Goal: Information Seeking & Learning: Learn about a topic

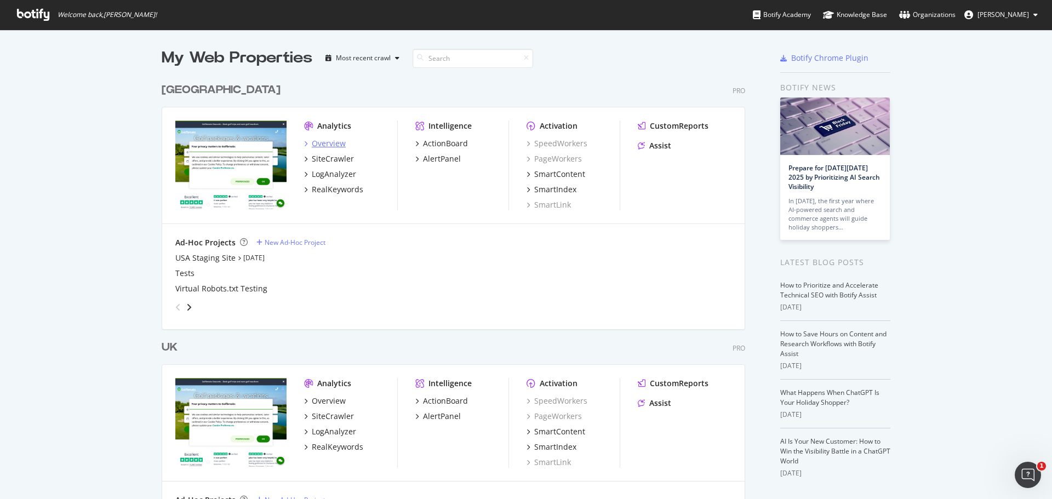
click at [312, 144] on div "Overview" at bounding box center [329, 143] width 34 height 11
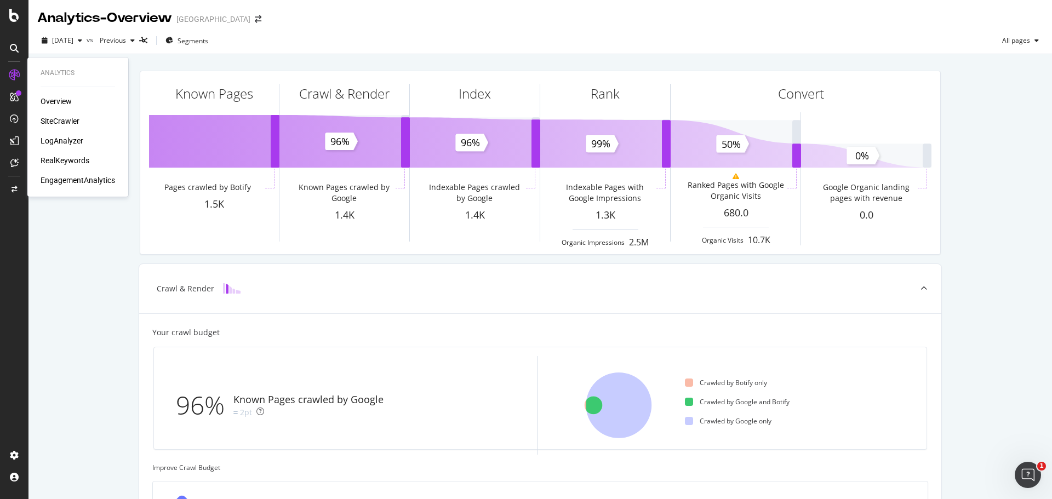
click at [67, 164] on div "RealKeywords" at bounding box center [65, 160] width 49 height 11
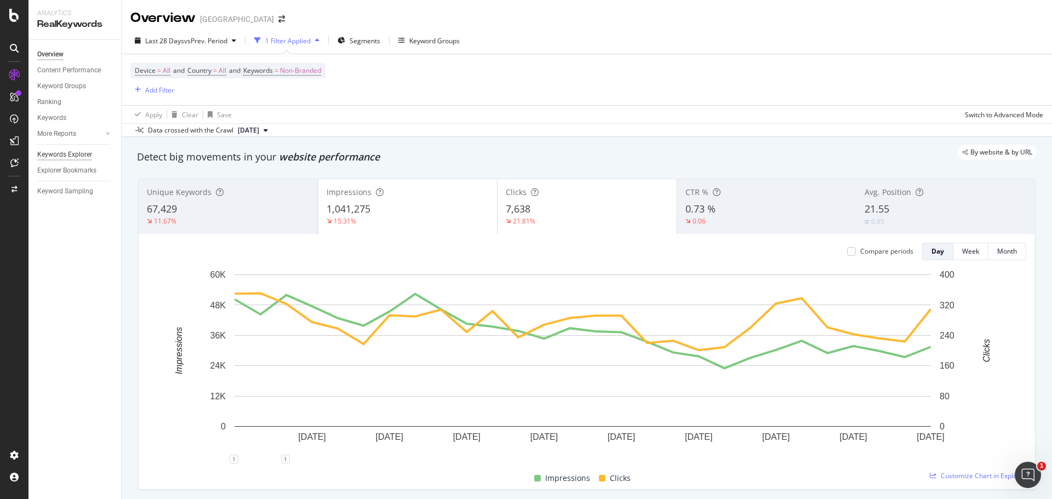
click at [66, 154] on div "Keywords Explorer" at bounding box center [64, 155] width 55 height 12
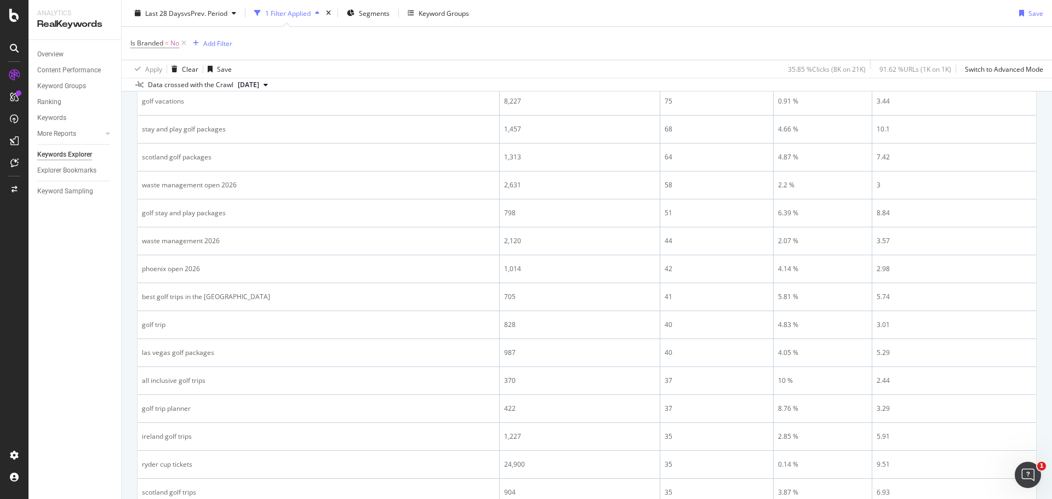
scroll to position [55, 0]
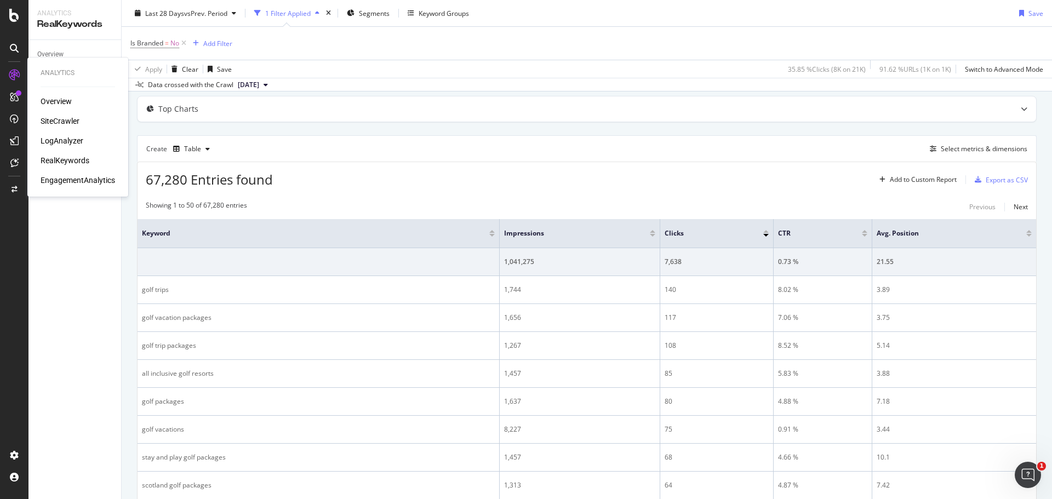
click at [67, 119] on div "SiteCrawler" at bounding box center [60, 121] width 39 height 11
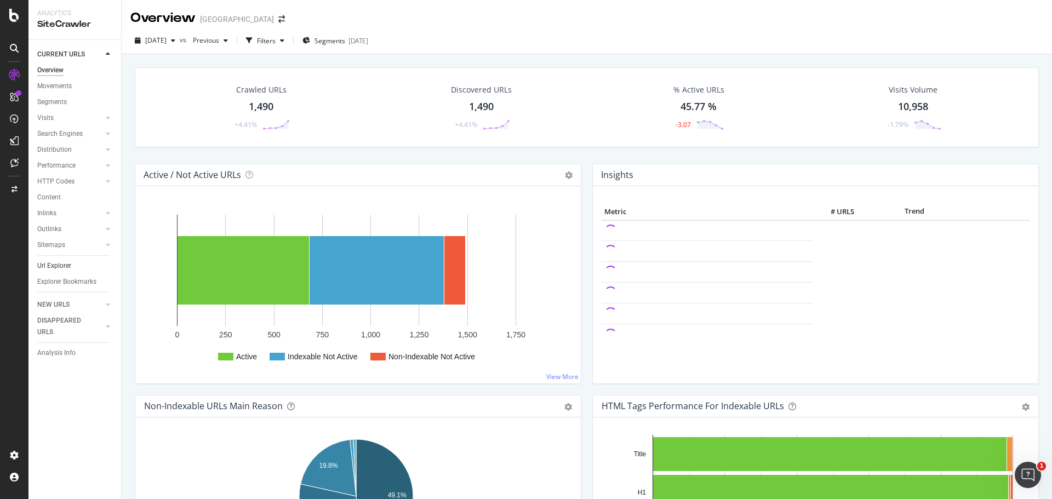
click at [81, 264] on link "Url Explorer" at bounding box center [75, 266] width 76 height 12
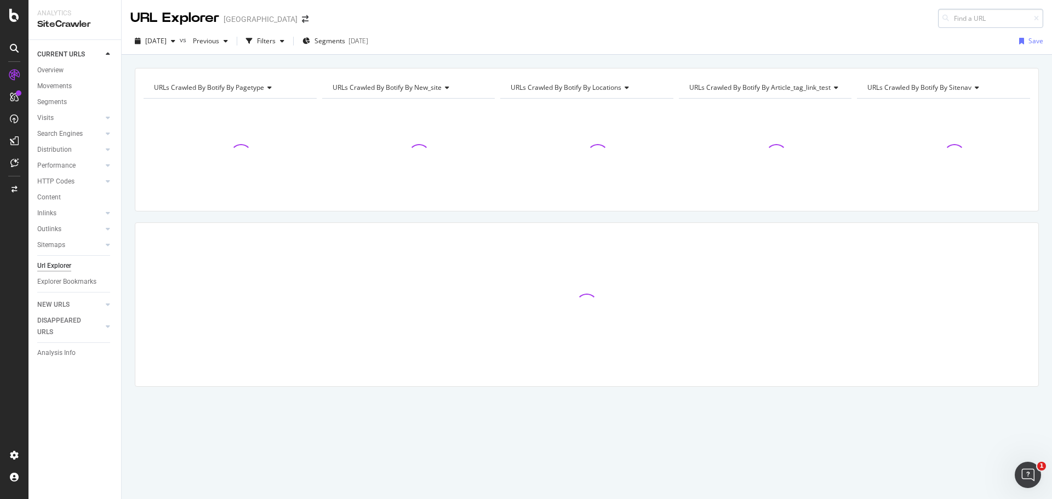
click at [968, 18] on input at bounding box center [990, 18] width 105 height 19
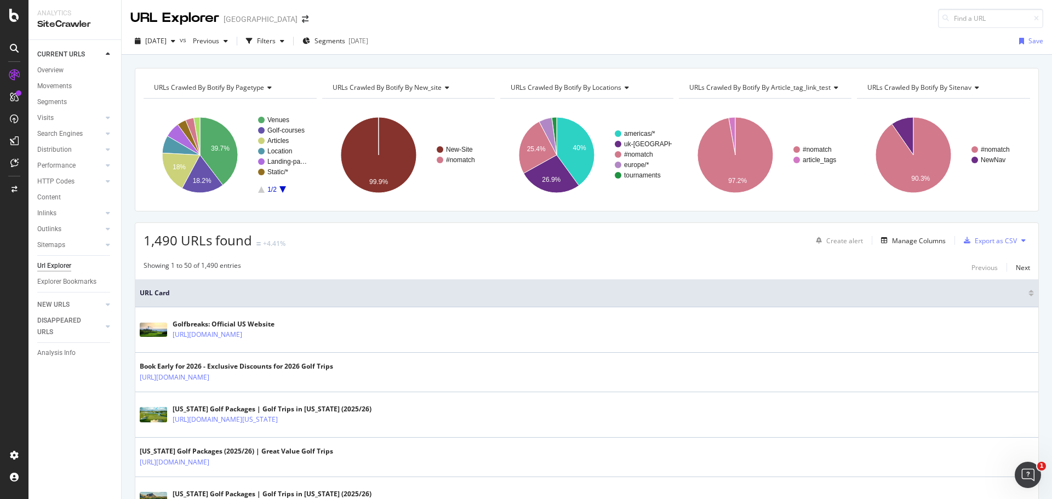
click at [966, 36] on div "[DATE] vs Previous Filters Segments [DATE] Save" at bounding box center [587, 43] width 930 height 22
click at [969, 19] on input at bounding box center [990, 18] width 105 height 19
paste input "[URL][DOMAIN_NAME]"
click at [972, 16] on input "[URL][DOMAIN_NAME]" at bounding box center [990, 18] width 105 height 19
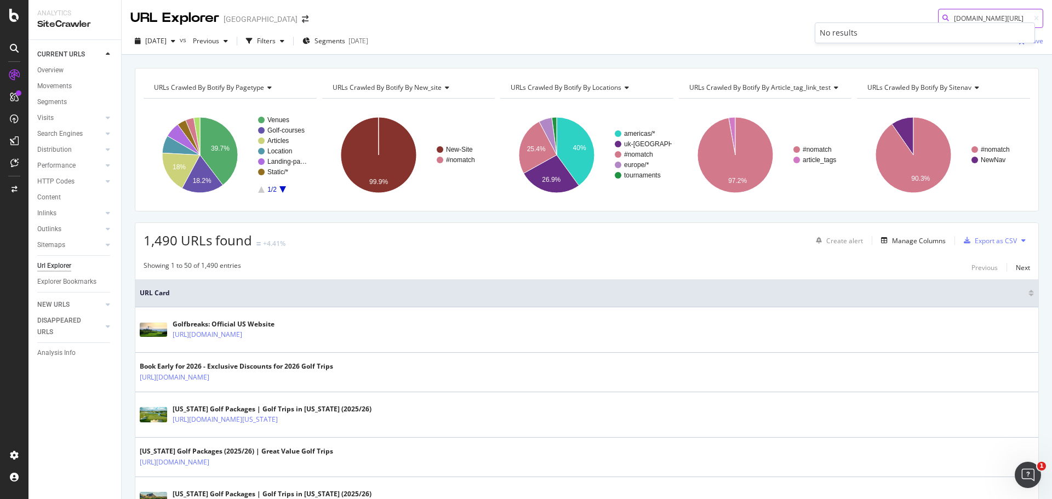
scroll to position [0, 54]
drag, startPoint x: 1004, startPoint y: 17, endPoint x: 1210, endPoint y: 75, distance: 213.3
click at [1051, 75] on html "Analytics SiteCrawler CURRENT URLS Overview Movements Segments Visits Analysis …" at bounding box center [526, 249] width 1052 height 499
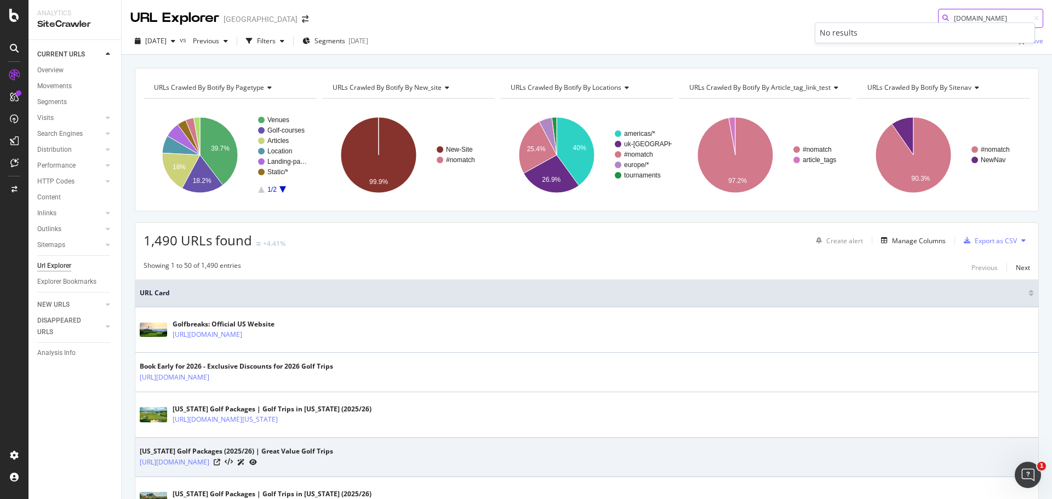
type input "[DOMAIN_NAME]"
